Goal: Task Accomplishment & Management: Complete application form

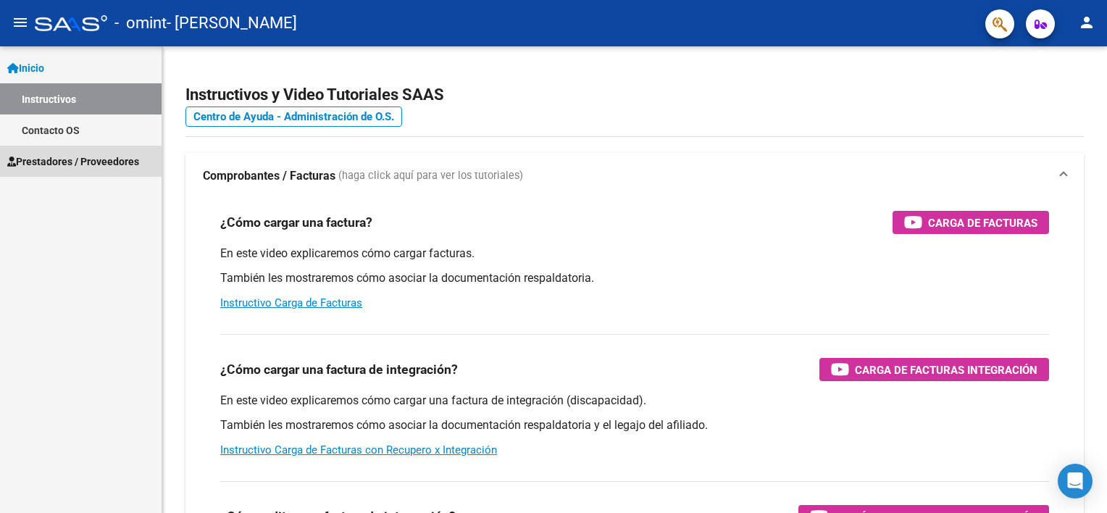
click at [76, 154] on span "Prestadores / Proveedores" at bounding box center [73, 162] width 132 height 16
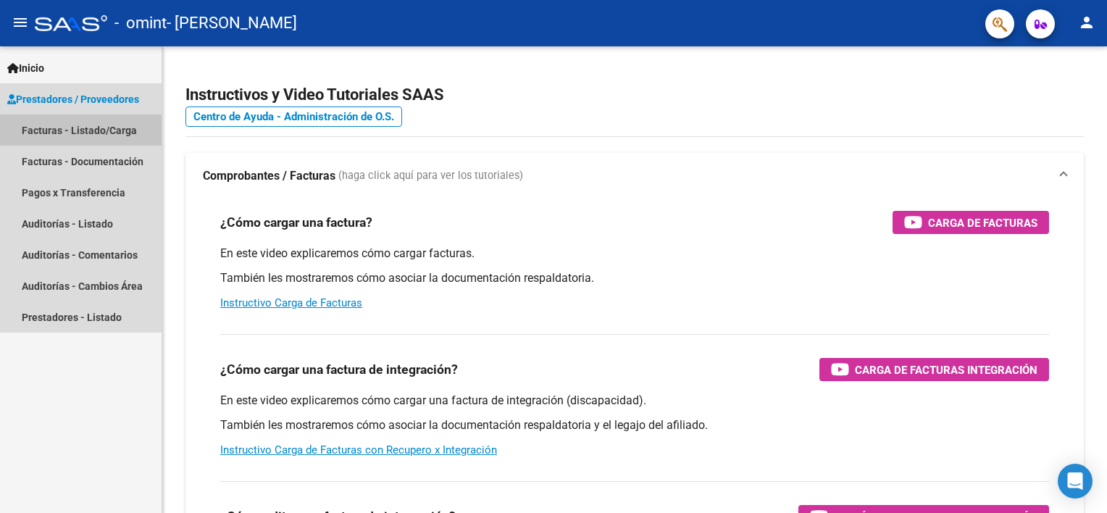
click at [78, 136] on link "Facturas - Listado/Carga" at bounding box center [81, 129] width 162 height 31
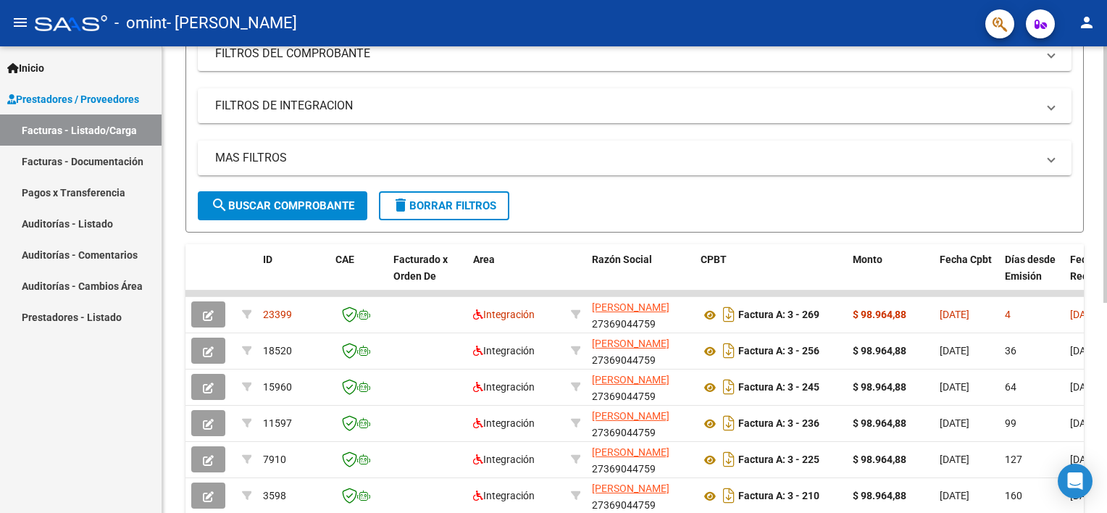
scroll to position [322, 0]
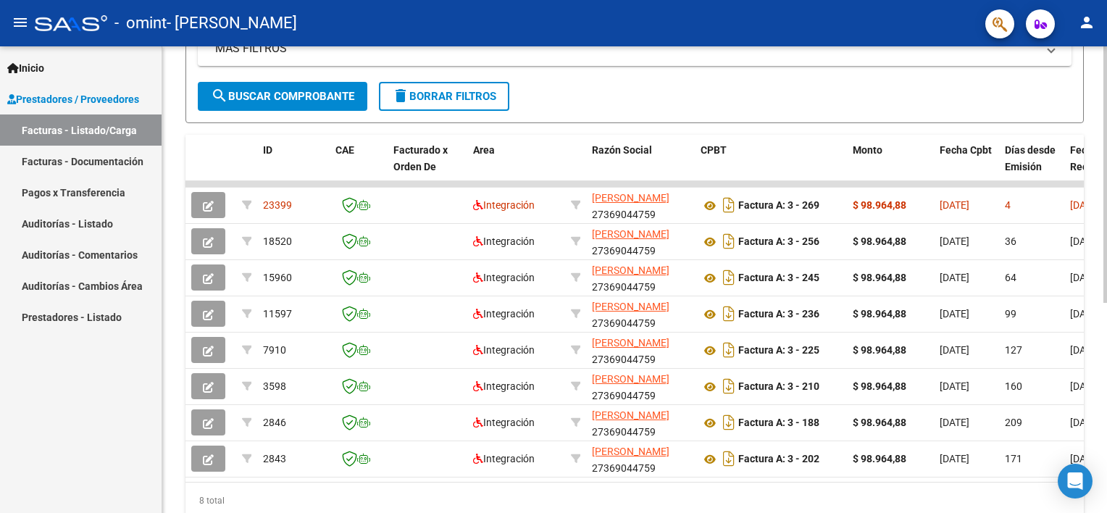
click at [1107, 370] on html "menu - omint - [PERSON_NAME] person Inicio Instructivos Contacto OS Prestadores…" at bounding box center [553, 256] width 1107 height 513
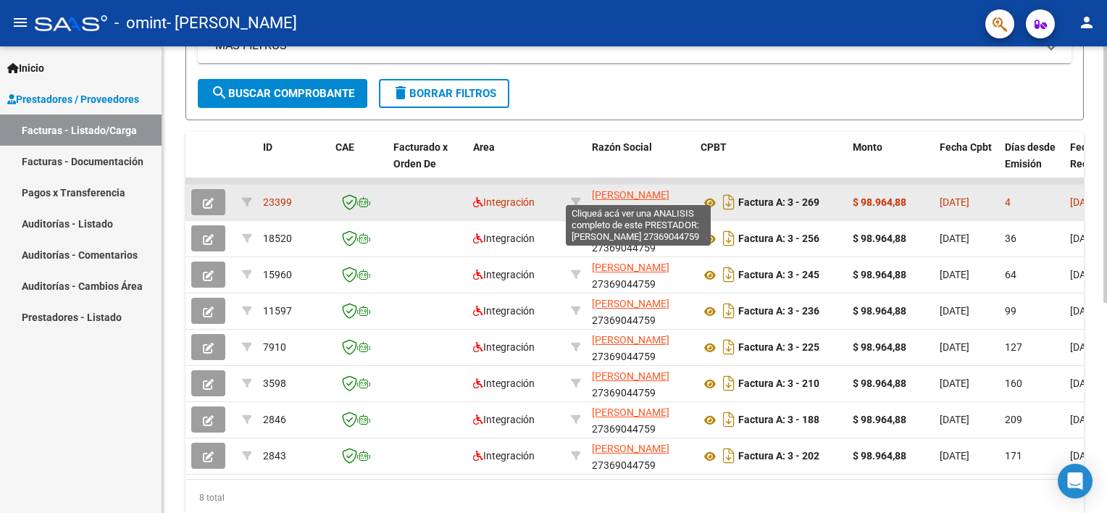
click at [603, 191] on span "[PERSON_NAME]" at bounding box center [631, 195] width 78 height 12
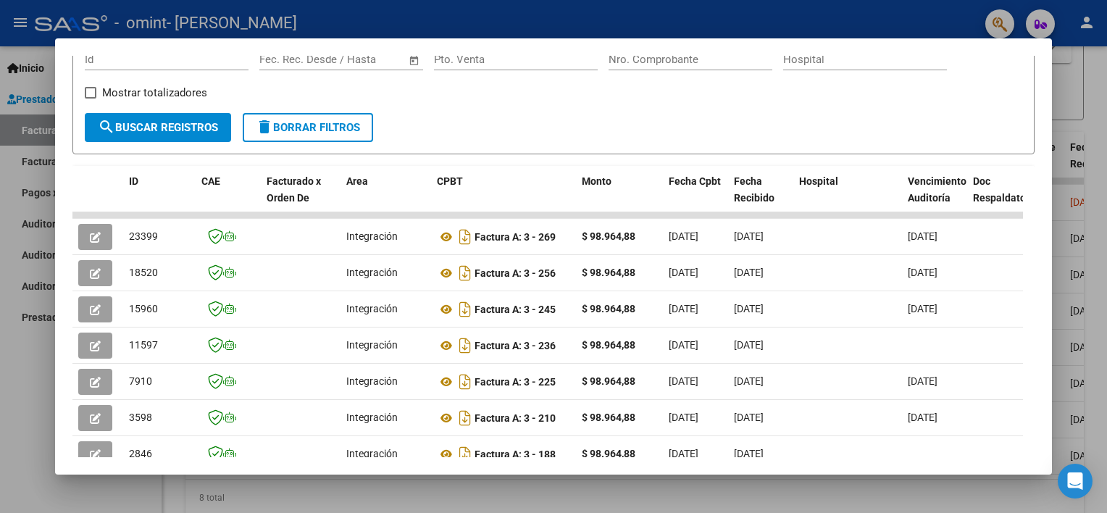
scroll to position [240, 0]
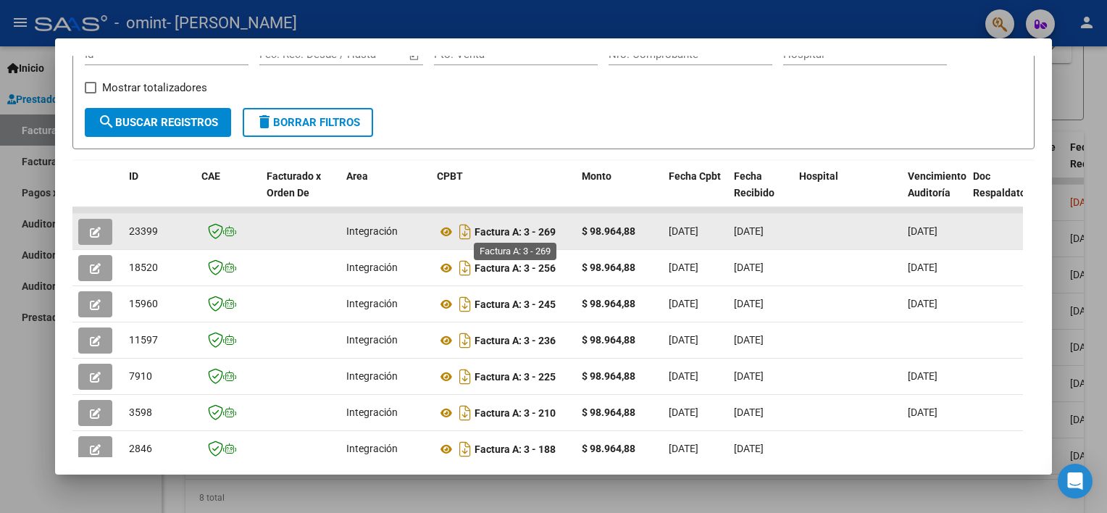
click at [508, 231] on strong "Factura A: 3 - 269" at bounding box center [515, 232] width 81 height 12
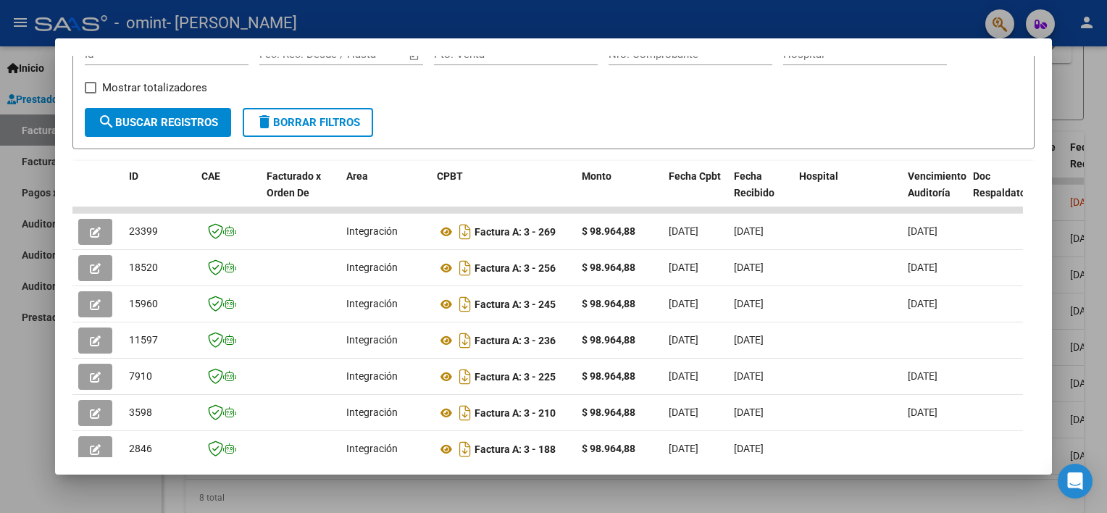
click at [1107, 105] on html "menu - omint - [PERSON_NAME] person Inicio Instructivos Contacto OS Prestadores…" at bounding box center [553, 256] width 1107 height 513
click at [1073, 107] on div at bounding box center [553, 256] width 1107 height 513
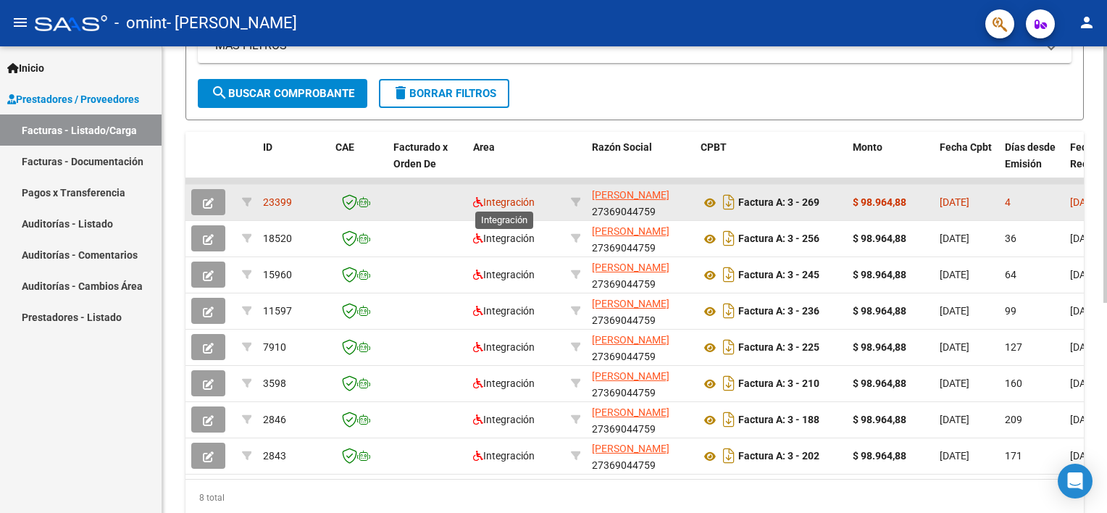
click at [487, 203] on span "Integración" at bounding box center [504, 202] width 62 height 12
click at [283, 197] on span "23399" at bounding box center [277, 202] width 29 height 12
click at [213, 201] on icon "button" at bounding box center [208, 203] width 11 height 11
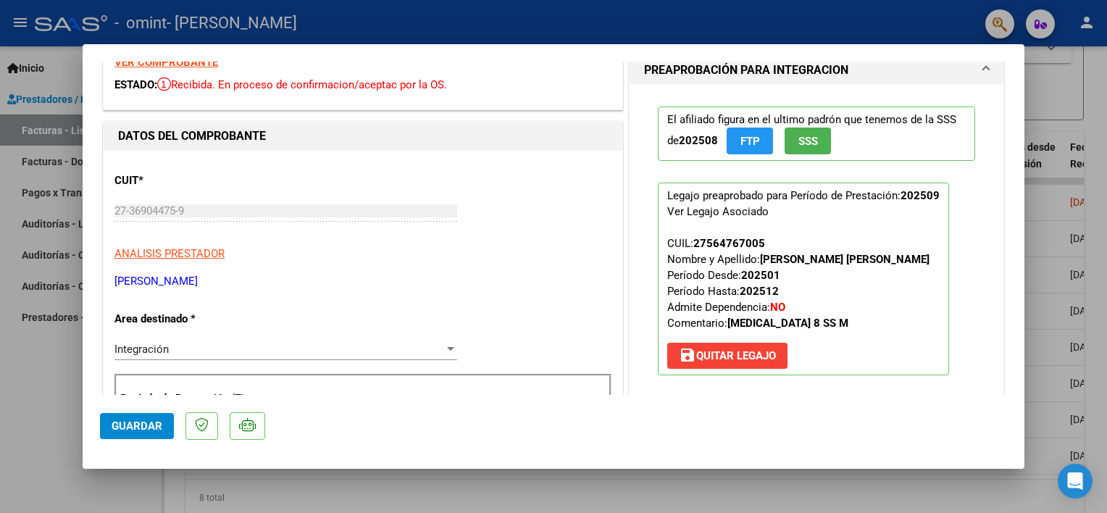
scroll to position [0, 0]
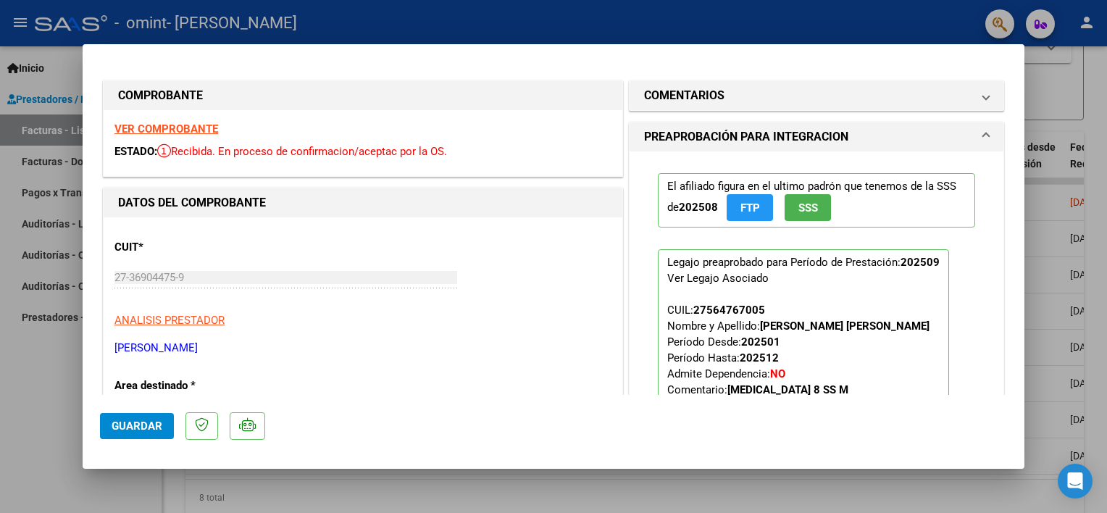
click at [713, 187] on p "El afiliado figura en el ultimo padrón que tenemos de la SSS de 202508 FTP SSS" at bounding box center [816, 200] width 317 height 54
click at [879, 199] on p "El afiliado figura en el ultimo padrón que tenemos de la SSS de 202508 FTP SSS" at bounding box center [816, 200] width 317 height 54
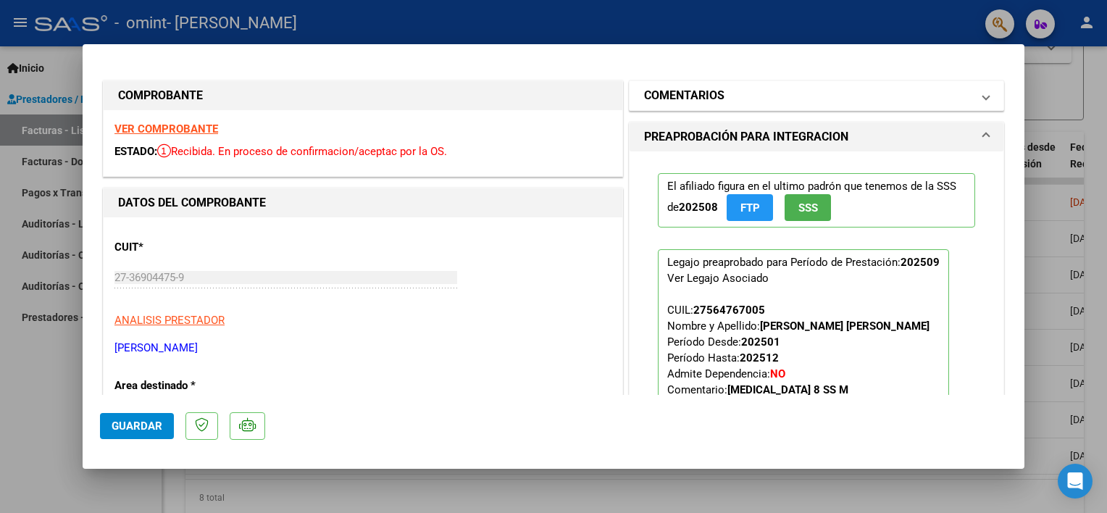
click at [928, 84] on mat-expansion-panel-header "COMENTARIOS" at bounding box center [817, 95] width 374 height 29
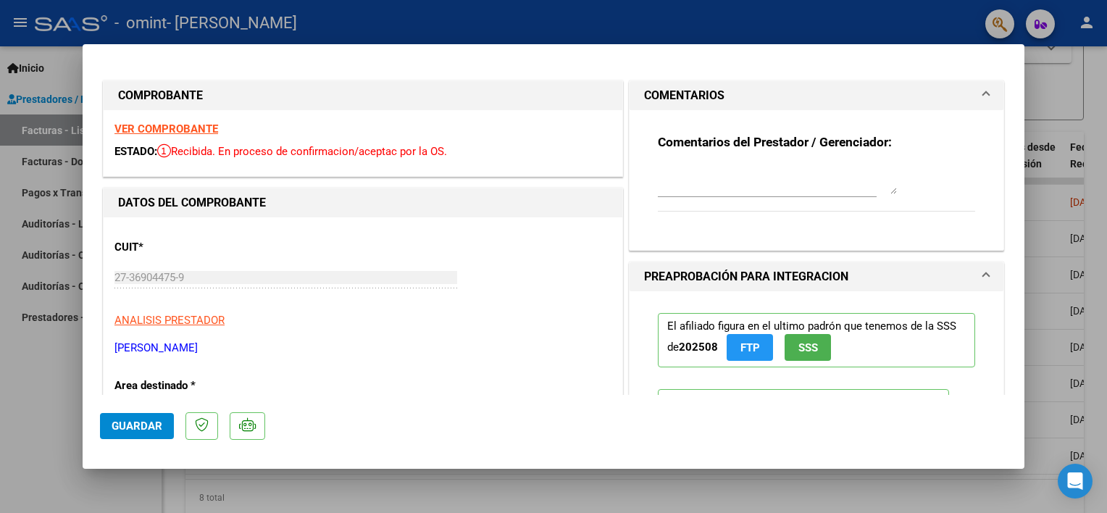
click at [928, 85] on mat-expansion-panel-header "COMENTARIOS" at bounding box center [817, 95] width 374 height 29
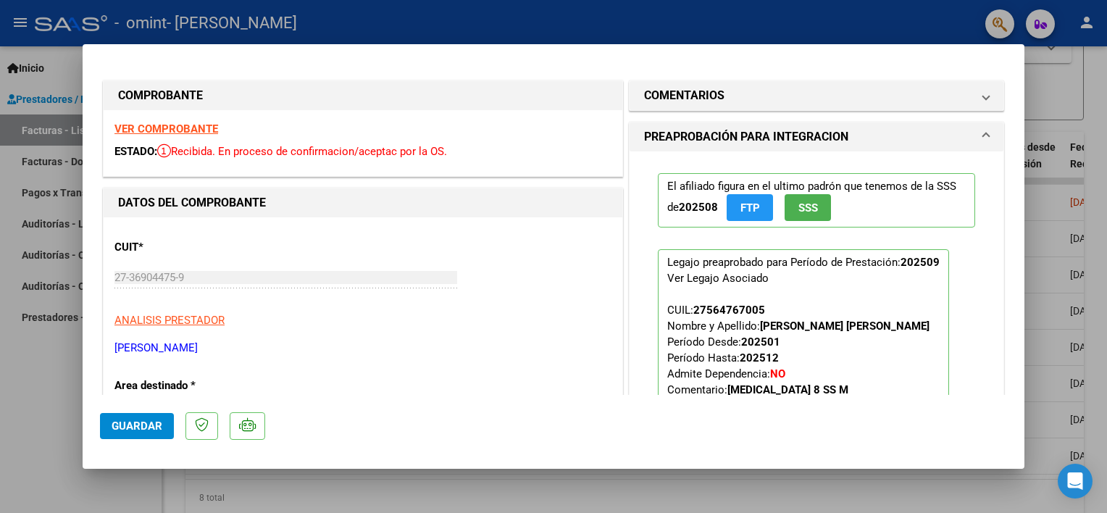
click at [971, 110] on mat-expansion-panel "COMENTARIOS Comentarios del Prestador / Gerenciador:" at bounding box center [816, 95] width 375 height 30
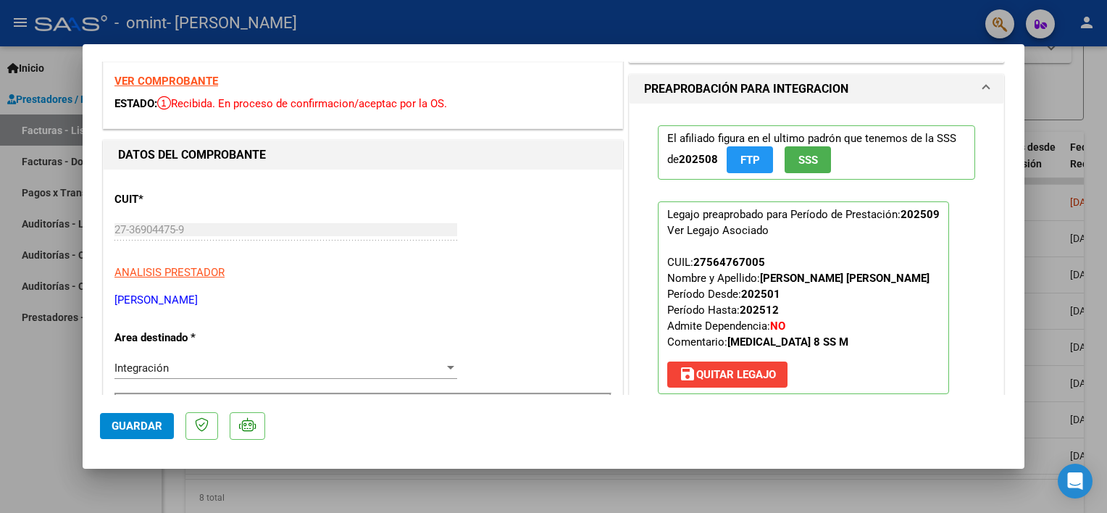
scroll to position [52, 0]
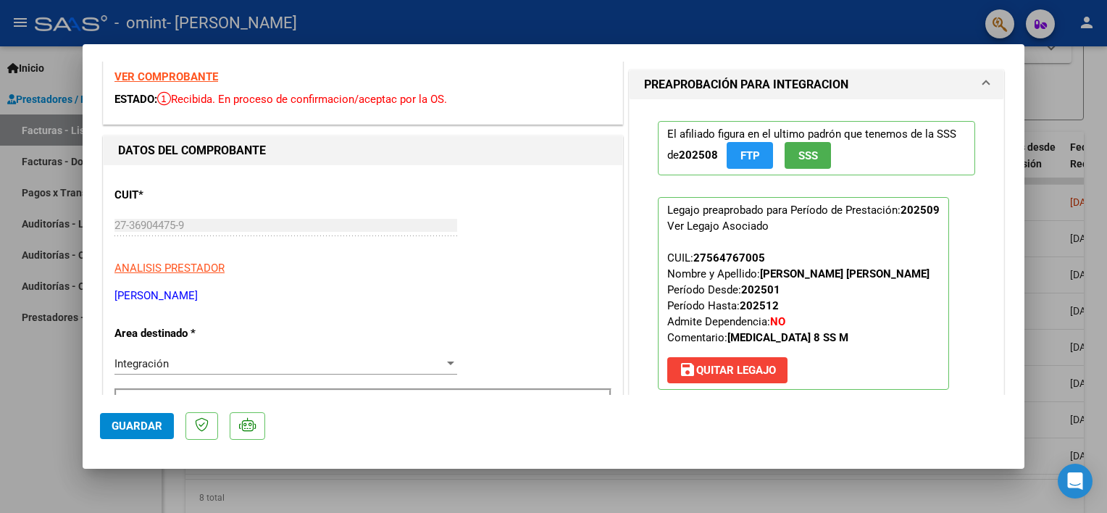
click at [778, 238] on p "Legajo preaprobado para Período de Prestación: 202509 Ver Legajo Asociado CUIL:…" at bounding box center [803, 293] width 291 height 193
click at [804, 150] on span "SSS" at bounding box center [809, 155] width 20 height 13
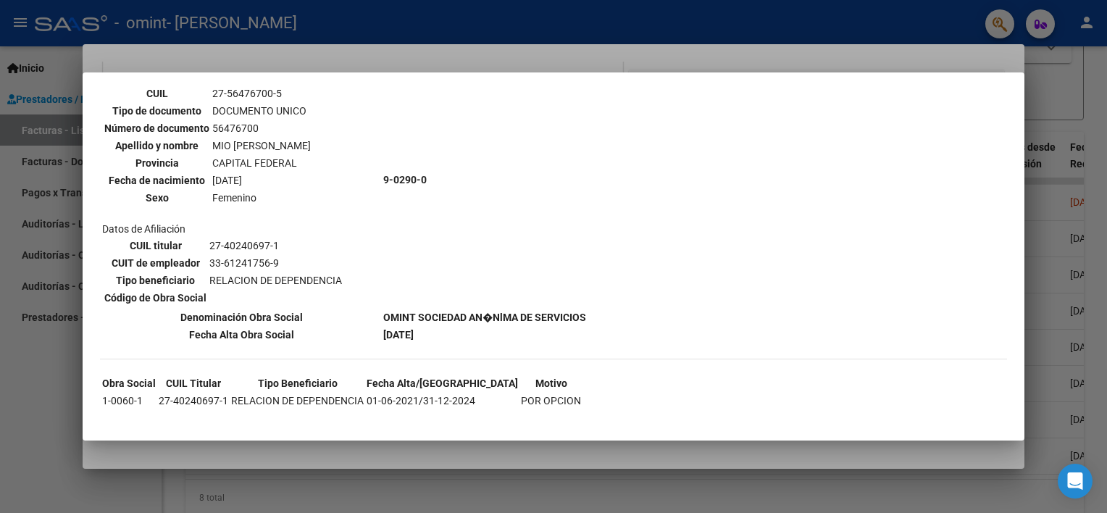
scroll to position [557, 0]
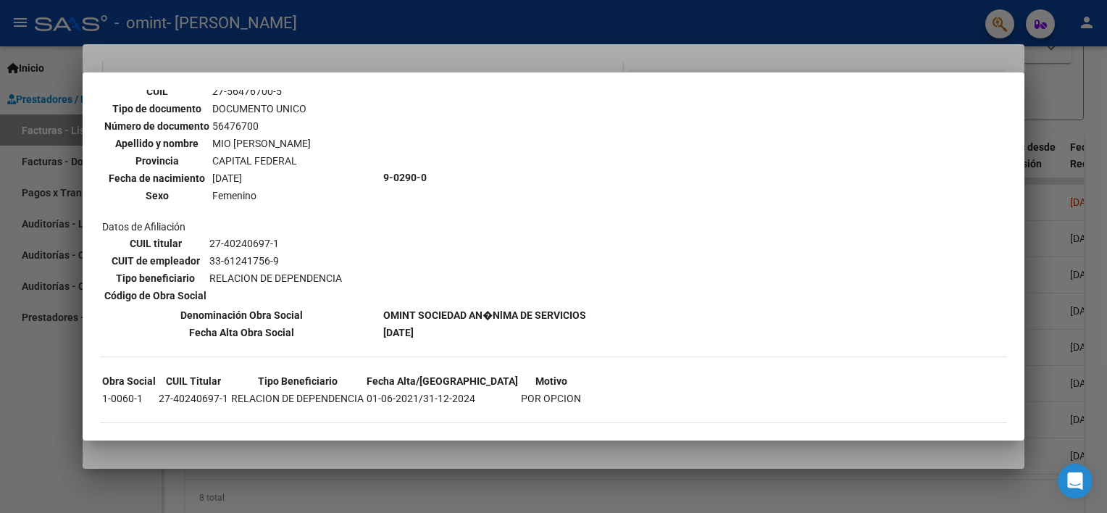
click at [877, 14] on div at bounding box center [553, 256] width 1107 height 513
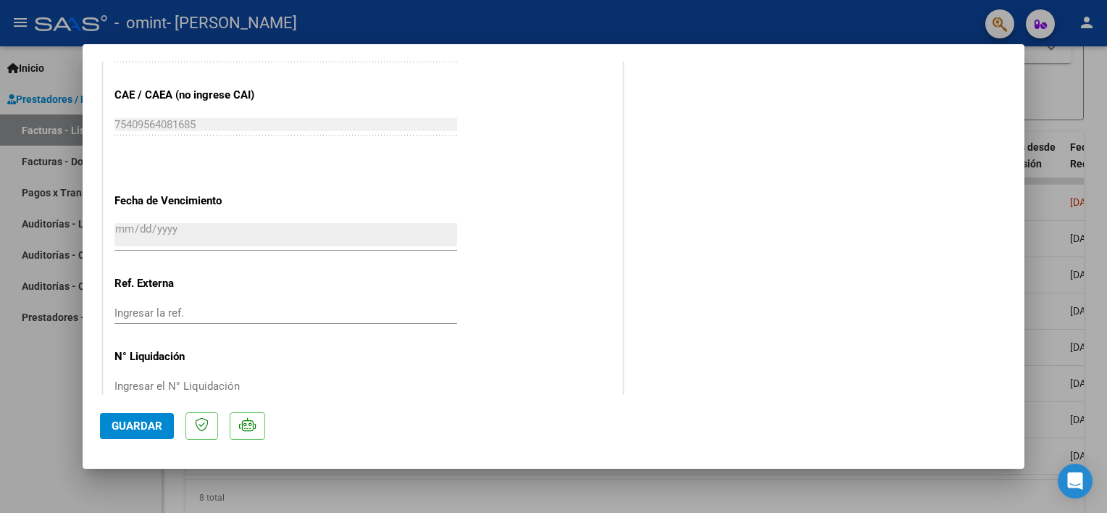
scroll to position [909, 0]
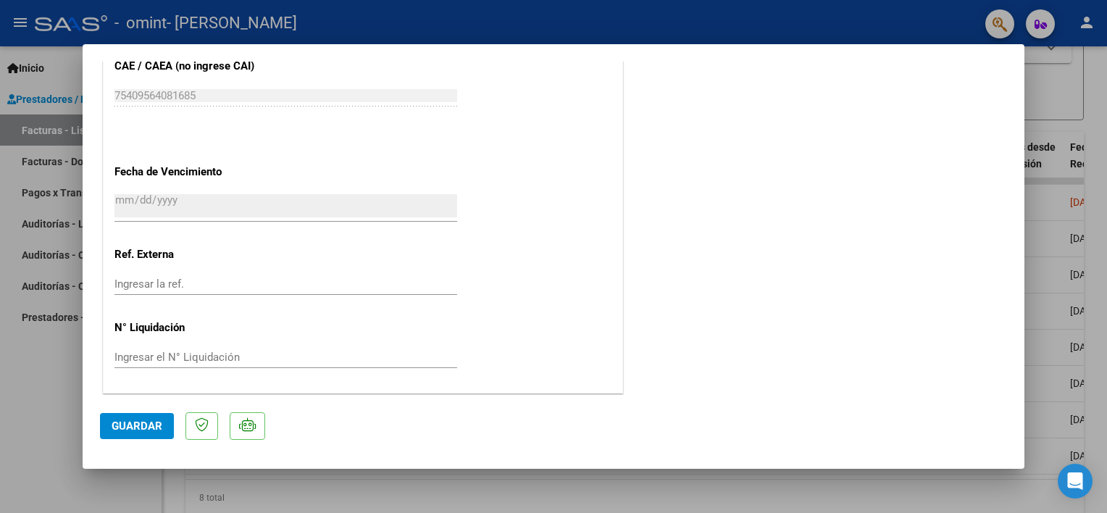
click at [139, 420] on span "Guardar" at bounding box center [137, 426] width 51 height 13
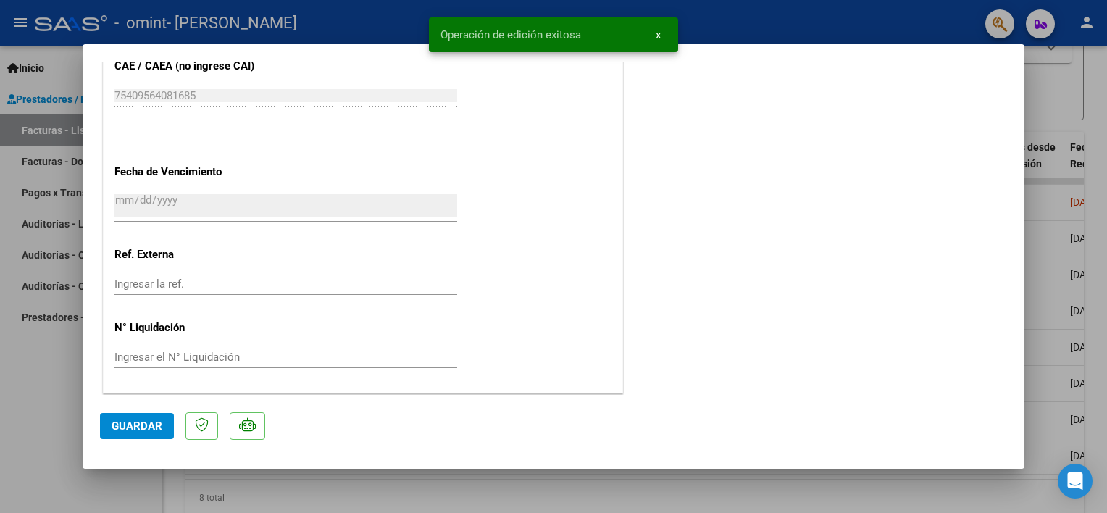
click at [658, 33] on span "x" at bounding box center [658, 34] width 5 height 13
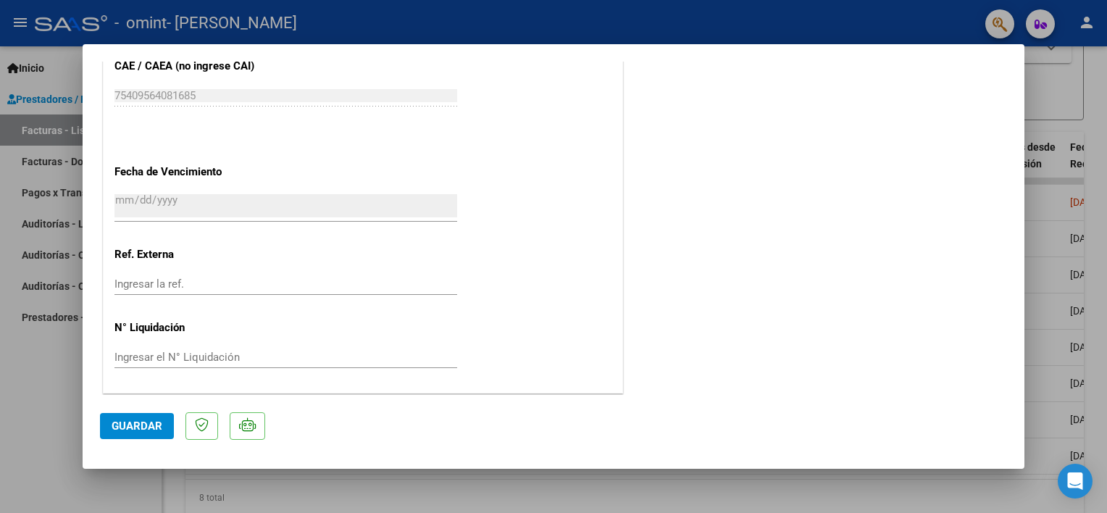
click at [659, 33] on div at bounding box center [553, 256] width 1107 height 513
type input "$ 0,00"
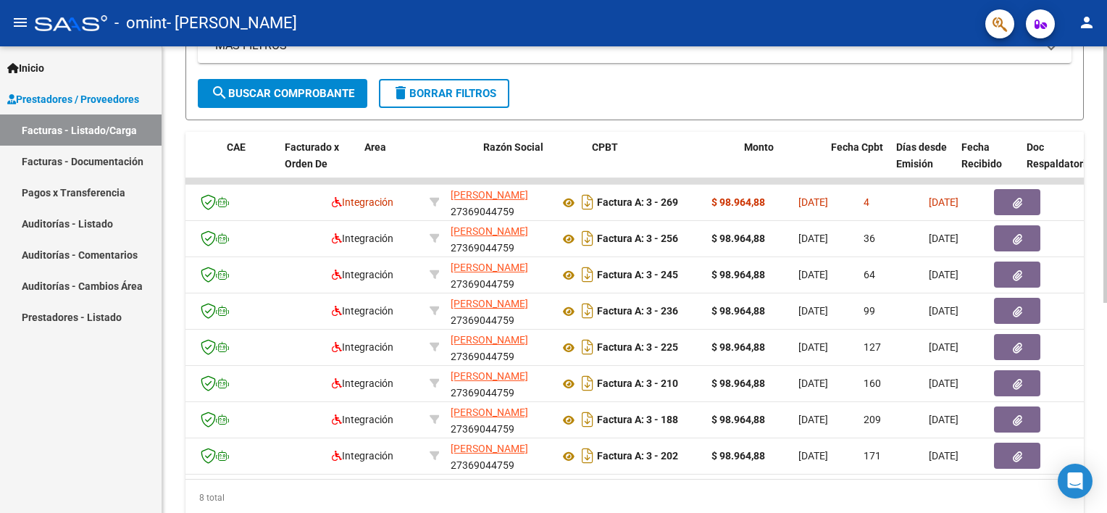
scroll to position [0, 88]
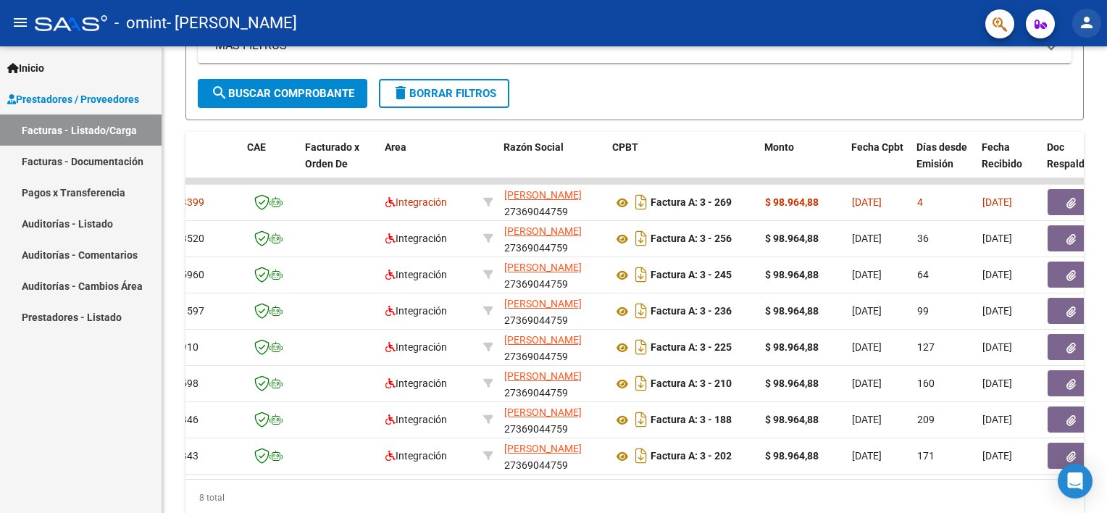
click at [1093, 22] on mat-icon "person" at bounding box center [1086, 22] width 17 height 17
click at [1051, 82] on button "exit_to_app Salir" at bounding box center [1057, 95] width 88 height 35
